Goal: Task Accomplishment & Management: Use online tool/utility

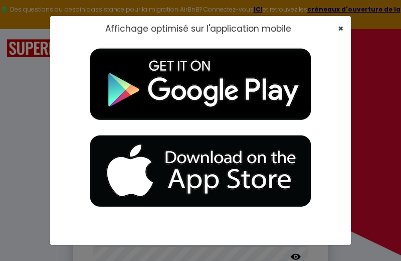
click at [339, 26] on span "×" at bounding box center [341, 28] width 6 height 13
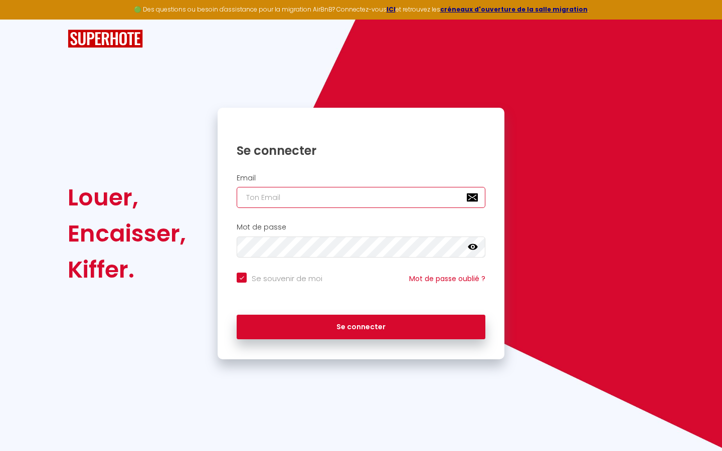
click at [300, 206] on input "email" at bounding box center [361, 197] width 249 height 21
type input "[EMAIL_ADDRESS][DOMAIN_NAME]"
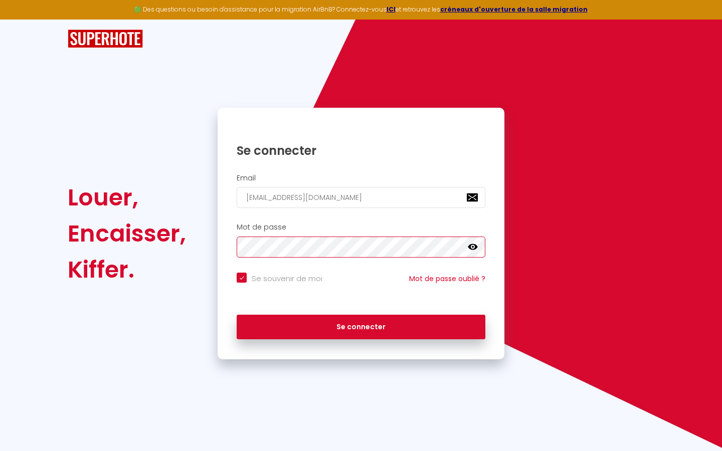
click at [361, 260] on button "Se connecter" at bounding box center [361, 327] width 249 height 25
checkbox input "true"
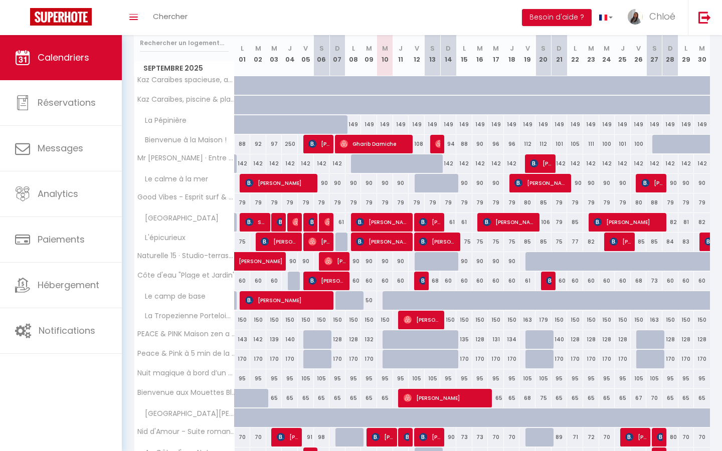
scroll to position [134, 0]
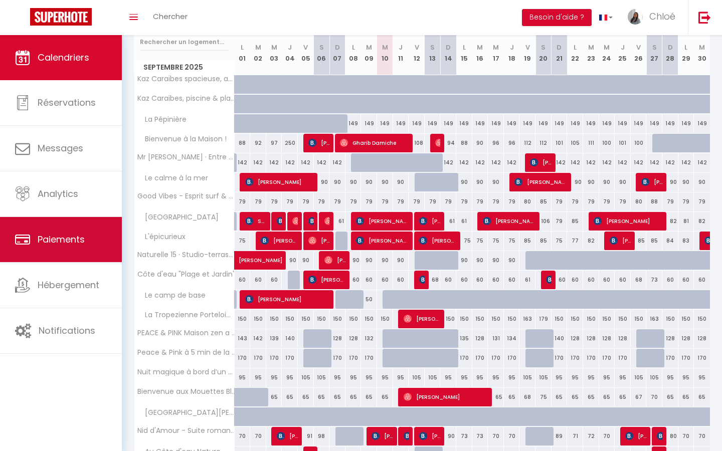
click at [85, 239] on span "Paiements" at bounding box center [61, 239] width 47 height 13
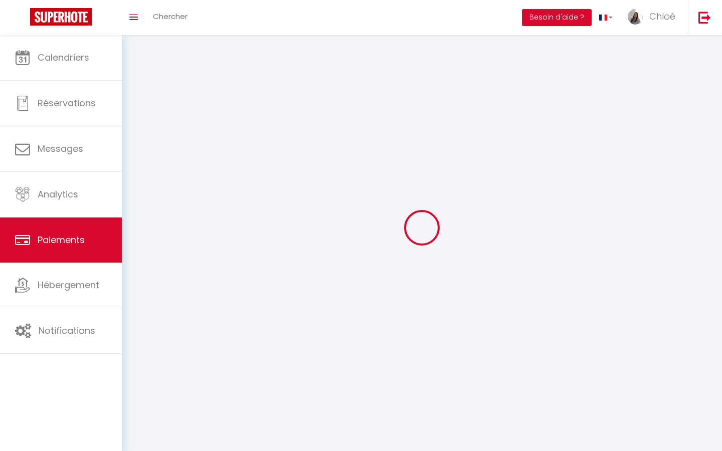
select select "2"
select select "0"
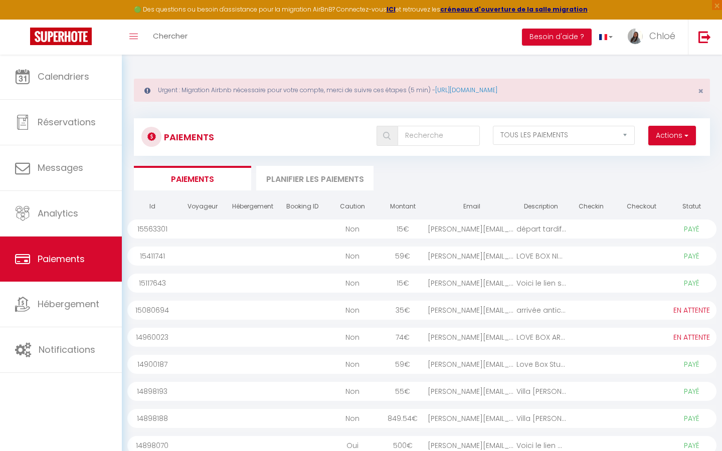
click at [401, 141] on button "Actions" at bounding box center [673, 136] width 48 height 20
click at [401, 153] on link "Créer nouveau lien paiement" at bounding box center [633, 157] width 123 height 13
select select
select select "other"
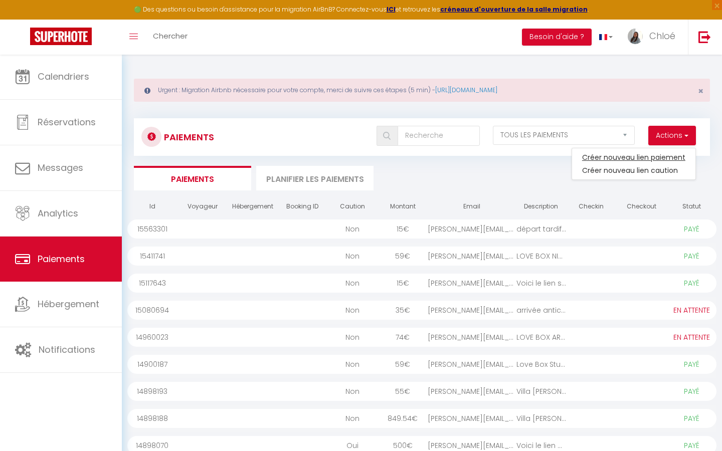
select select "5593"
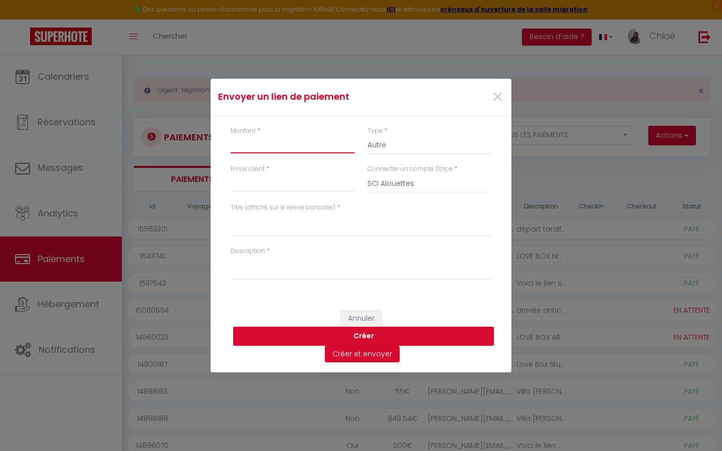
click at [284, 151] on input "Montant" at bounding box center [293, 144] width 124 height 18
type input "30"
select select "9068"
click at [293, 190] on input "Email client" at bounding box center [293, 183] width 124 height 18
type input "[PERSON_NAME][EMAIL_ADDRESS][DOMAIN_NAME]"
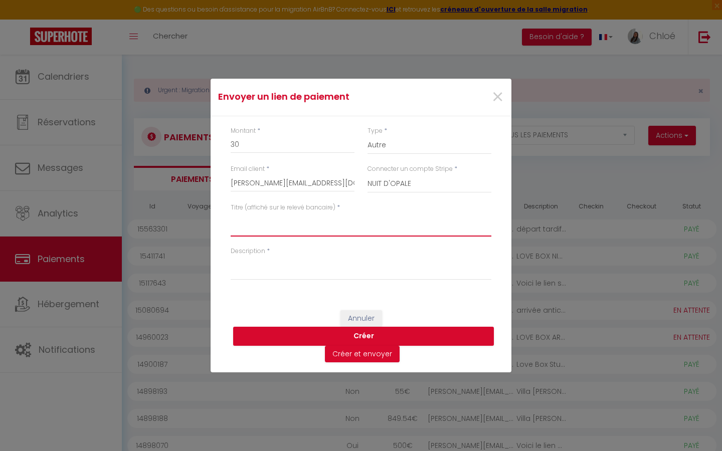
click at [276, 233] on textarea "Titre (affiché sur le relevé bancaire)" at bounding box center [361, 225] width 261 height 24
paste textarea "[PERSON_NAME] [PERSON_NAME] : sa photo de profil La Tropezienne Porteloise [DAT…"
drag, startPoint x: 335, startPoint y: 229, endPoint x: 217, endPoint y: 226, distance: 117.9
click at [217, 226] on div "Montant * 30 Type * Nuits Frais de ménage Taxe de séjour Autre Email client * […" at bounding box center [361, 208] width 301 height 184
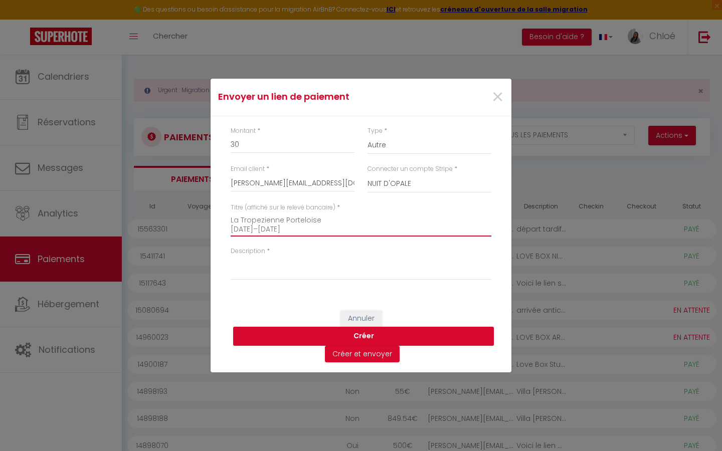
drag, startPoint x: 238, startPoint y: 220, endPoint x: 304, endPoint y: 293, distance: 98.4
click at [304, 260] on div "Montant * 30 Type * Nuits Frais de ménage Taxe de séjour Autre Email client * […" at bounding box center [361, 208] width 301 height 184
type textarea "La Tropezienne Porteloise [DATE]–[DATE]"
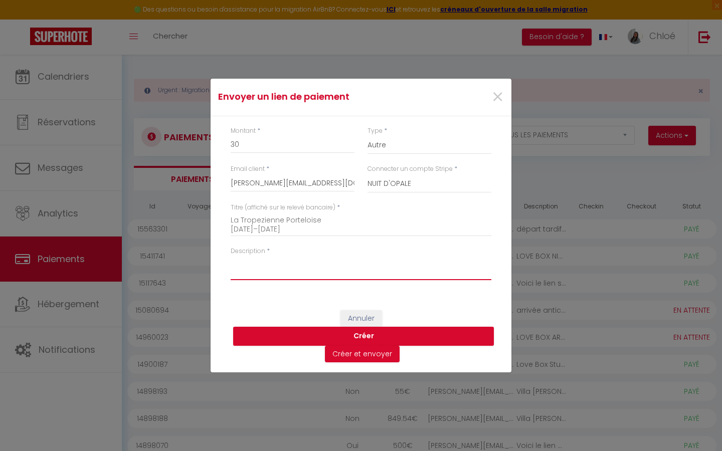
click at [263, 260] on textarea "Description" at bounding box center [361, 268] width 261 height 24
paste textarea "La Tropezienne Porteloise [DATE]–[DATE]"
type textarea "La Tropezienne Porteloise [DATE]–[DATE]"
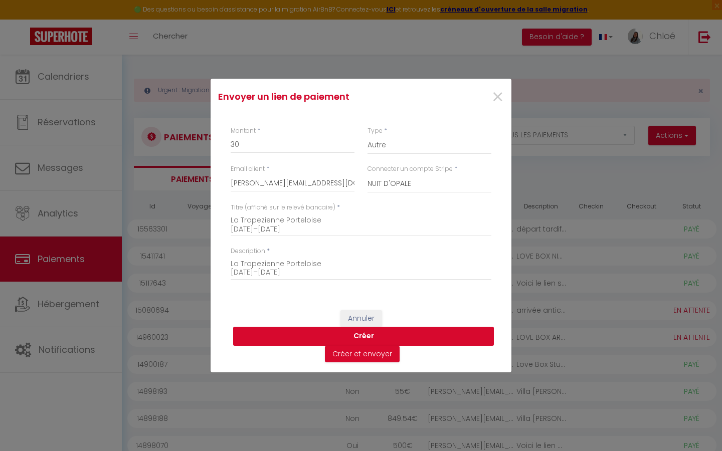
click at [373, 260] on button "Créer" at bounding box center [363, 336] width 261 height 19
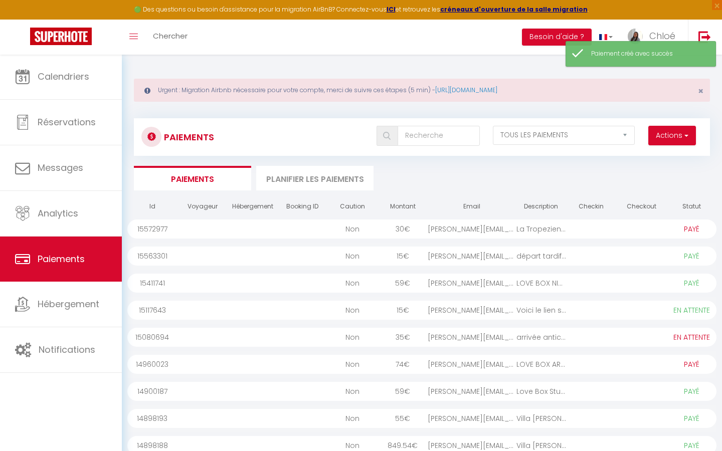
click at [401, 222] on div at bounding box center [591, 229] width 50 height 19
